Goal: Information Seeking & Learning: Find specific fact

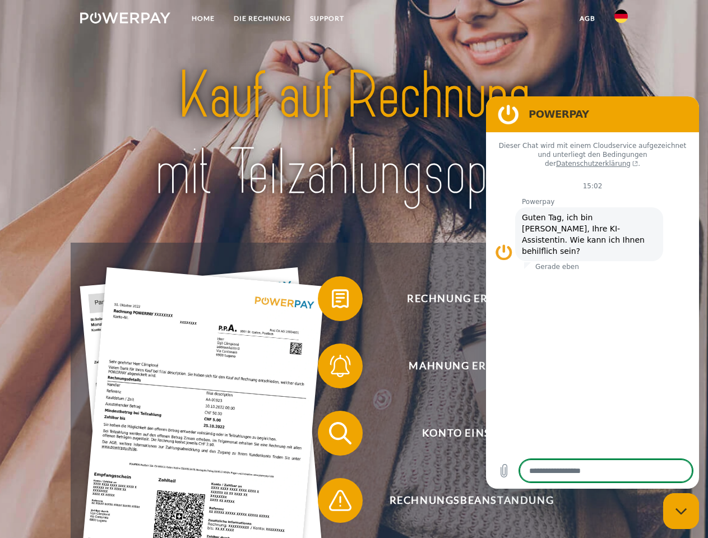
click at [125, 20] on img at bounding box center [125, 17] width 90 height 11
click at [621, 20] on img at bounding box center [621, 16] width 13 height 13
click at [587, 19] on link "agb" at bounding box center [587, 18] width 35 height 20
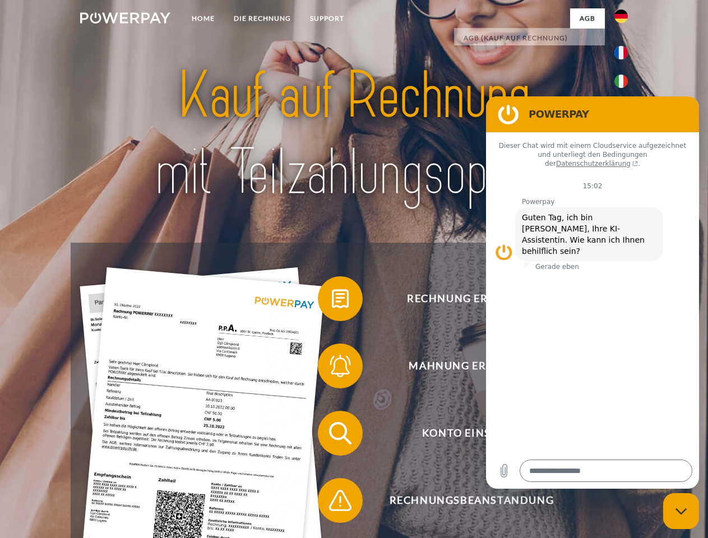
click at [332, 301] on span at bounding box center [324, 299] width 56 height 56
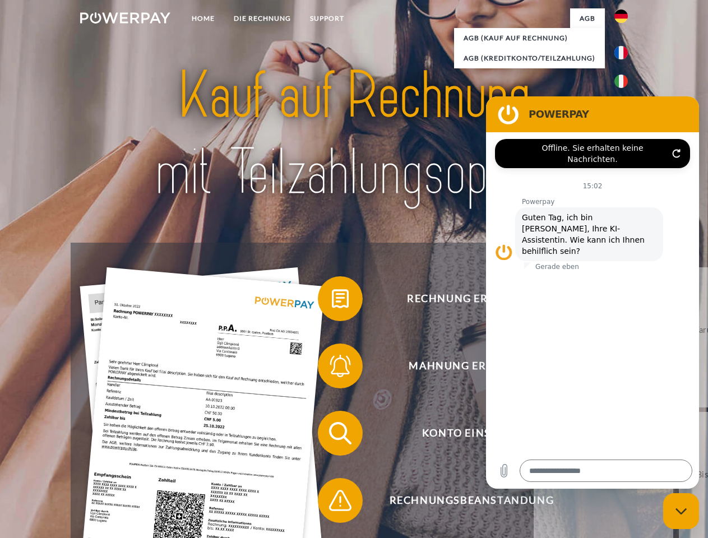
click at [332, 368] on div "Rechnung erhalten? Mahnung erhalten? Konto einsehen" at bounding box center [354, 467] width 566 height 449
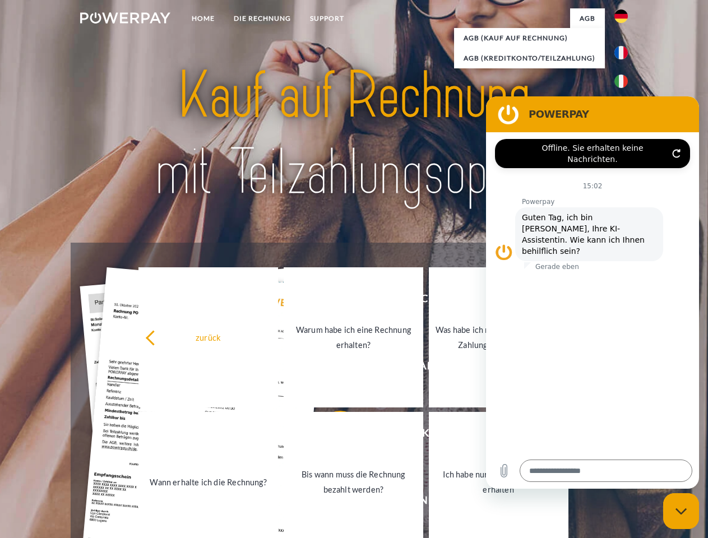
click at [332, 436] on link "Bis wann muss die Rechnung bezahlt werden?" at bounding box center [354, 482] width 140 height 140
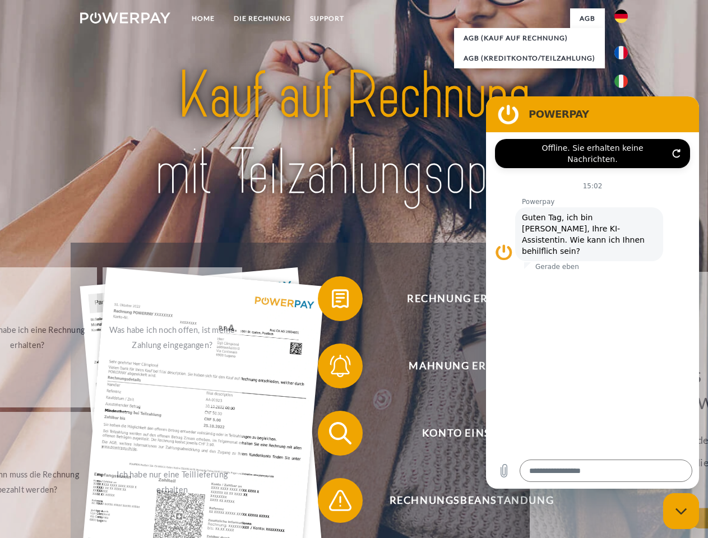
click at [332, 503] on span at bounding box center [324, 501] width 56 height 56
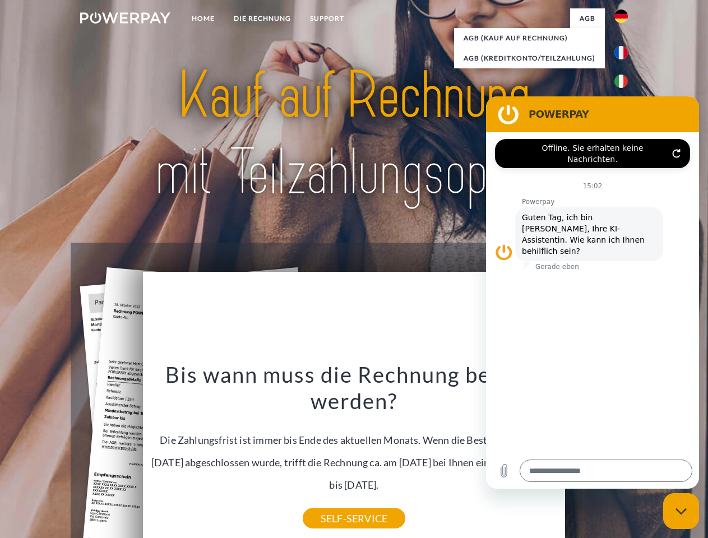
click at [681, 511] on icon "Messaging-Fenster schließen" at bounding box center [682, 511] width 12 height 7
type textarea "*"
